Goal: Task Accomplishment & Management: Manage account settings

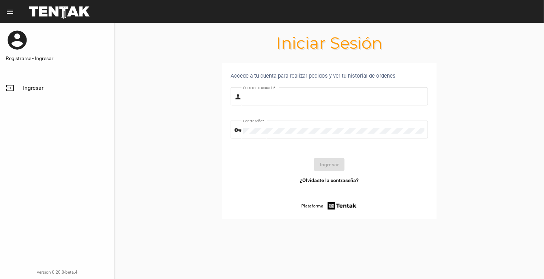
type input "[EMAIL_ADDRESS][DOMAIN_NAME]"
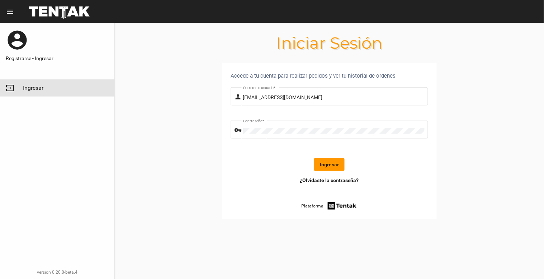
click at [34, 84] on link "input Ingresar" at bounding box center [57, 88] width 114 height 17
click at [330, 165] on button "Ingresar" at bounding box center [329, 164] width 30 height 13
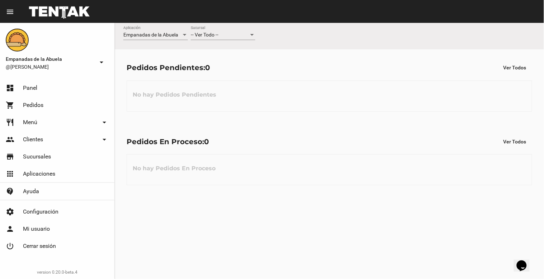
click at [219, 35] on div "-- Ver Todo --" at bounding box center [220, 35] width 58 height 6
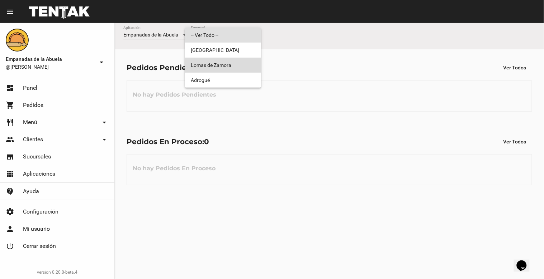
click at [223, 58] on span "Lomas de Zamora" at bounding box center [223, 65] width 64 height 15
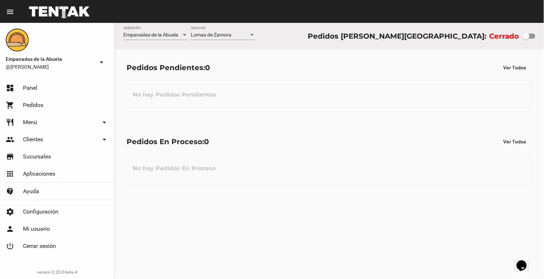
click at [523, 31] on div "Cerrado" at bounding box center [512, 35] width 46 height 11
click at [525, 33] on div at bounding box center [525, 36] width 7 height 7
click at [525, 39] on input "checkbox" at bounding box center [525, 39] width 0 height 0
checkbox input "true"
